Goal: Navigation & Orientation: Find specific page/section

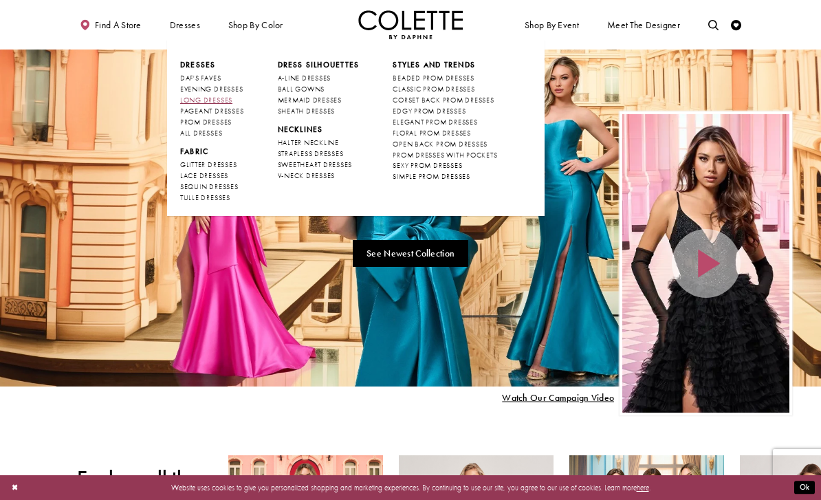
click at [195, 97] on span "LONG DRESSES" at bounding box center [206, 100] width 52 height 9
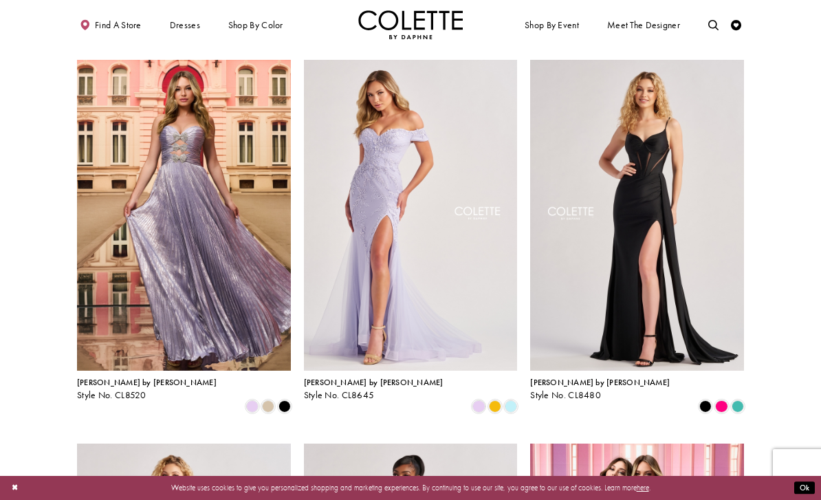
scroll to position [437, 0]
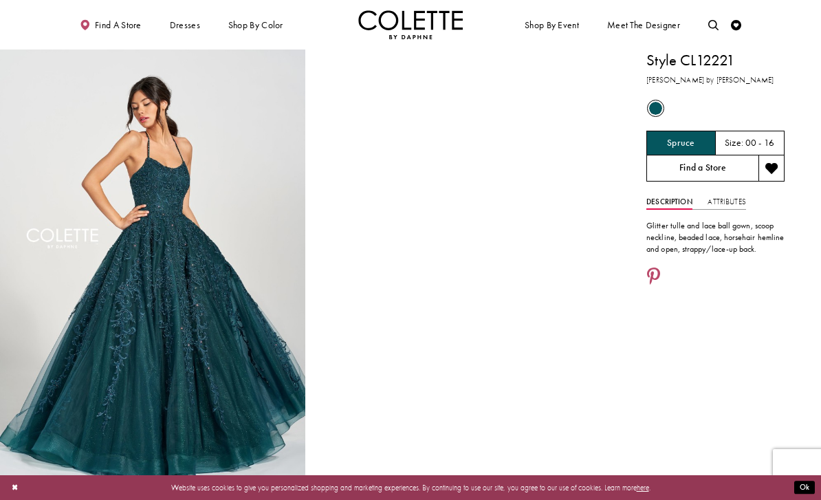
click at [720, 169] on link "Find a Store" at bounding box center [702, 168] width 112 height 26
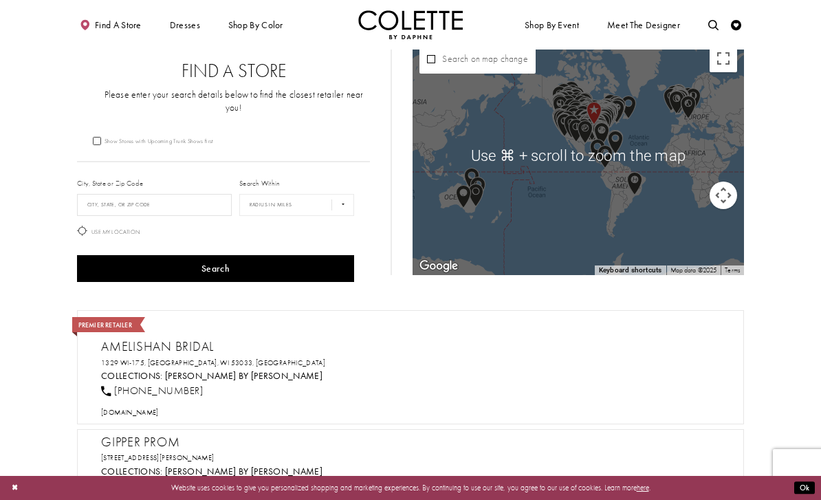
scroll to position [13, 0]
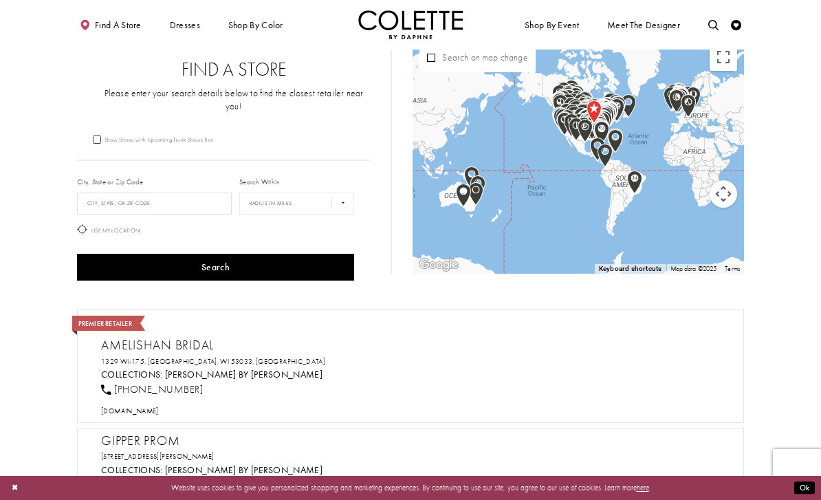
click at [152, 173] on div "City, State or Zip Code City, State, or ZIP Code" at bounding box center [154, 195] width 162 height 45
click at [155, 192] on input "City, State, or ZIP Code" at bounding box center [154, 203] width 155 height 22
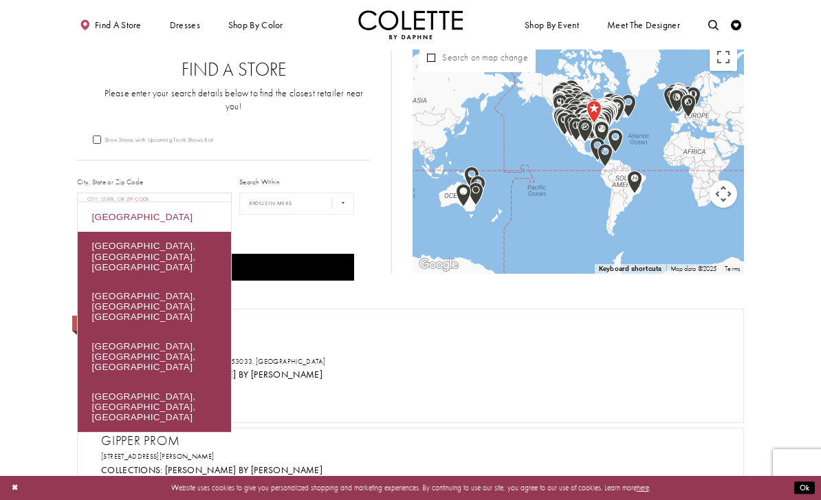
click at [125, 222] on div "Germany" at bounding box center [154, 216] width 153 height 29
type input "*******"
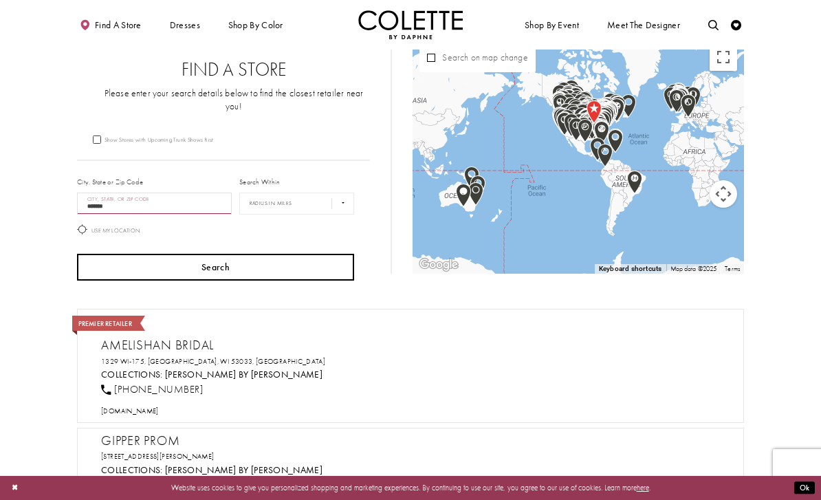
click at [240, 262] on button "Search" at bounding box center [215, 267] width 277 height 27
